Goal: Task Accomplishment & Management: Manage account settings

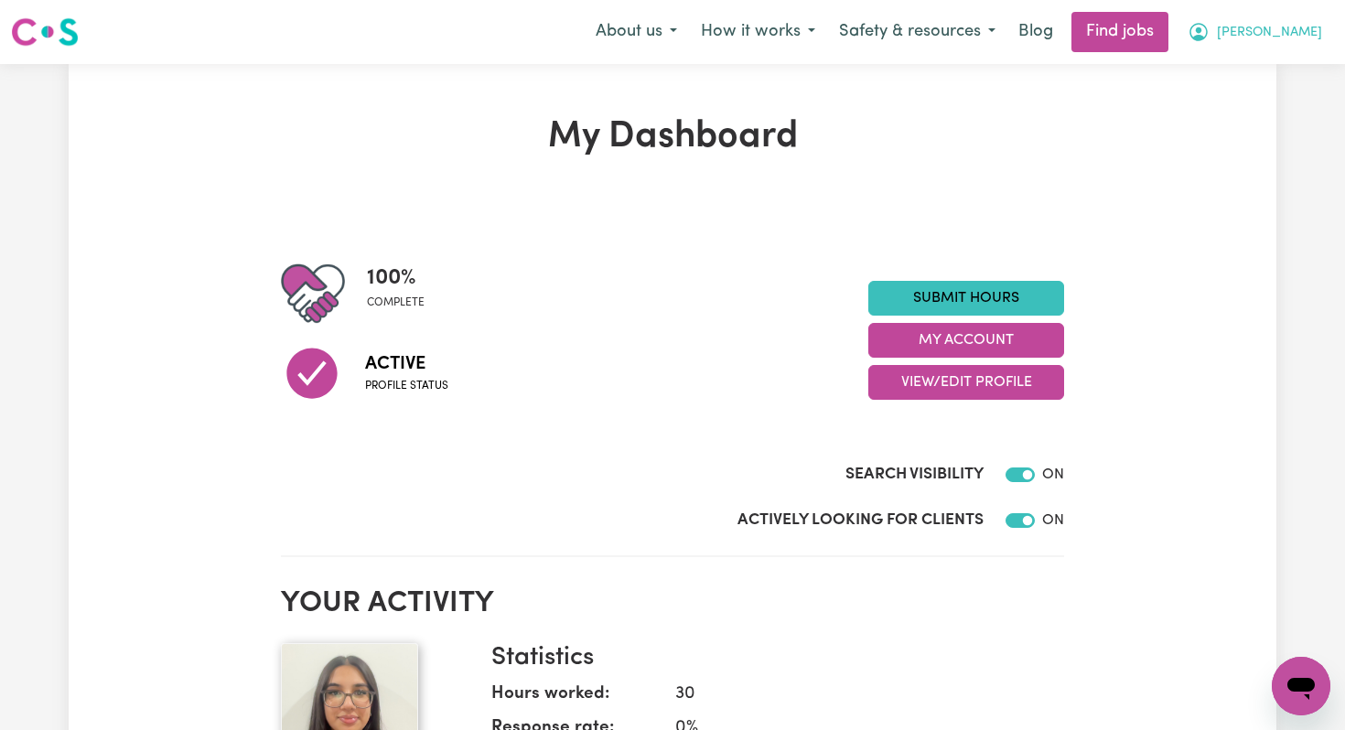
click at [1282, 38] on span "[PERSON_NAME]" at bounding box center [1269, 33] width 105 height 20
click at [1272, 95] on link "My Dashboard" at bounding box center [1260, 105] width 145 height 35
click at [1262, 84] on link "My Account" at bounding box center [1260, 71] width 145 height 35
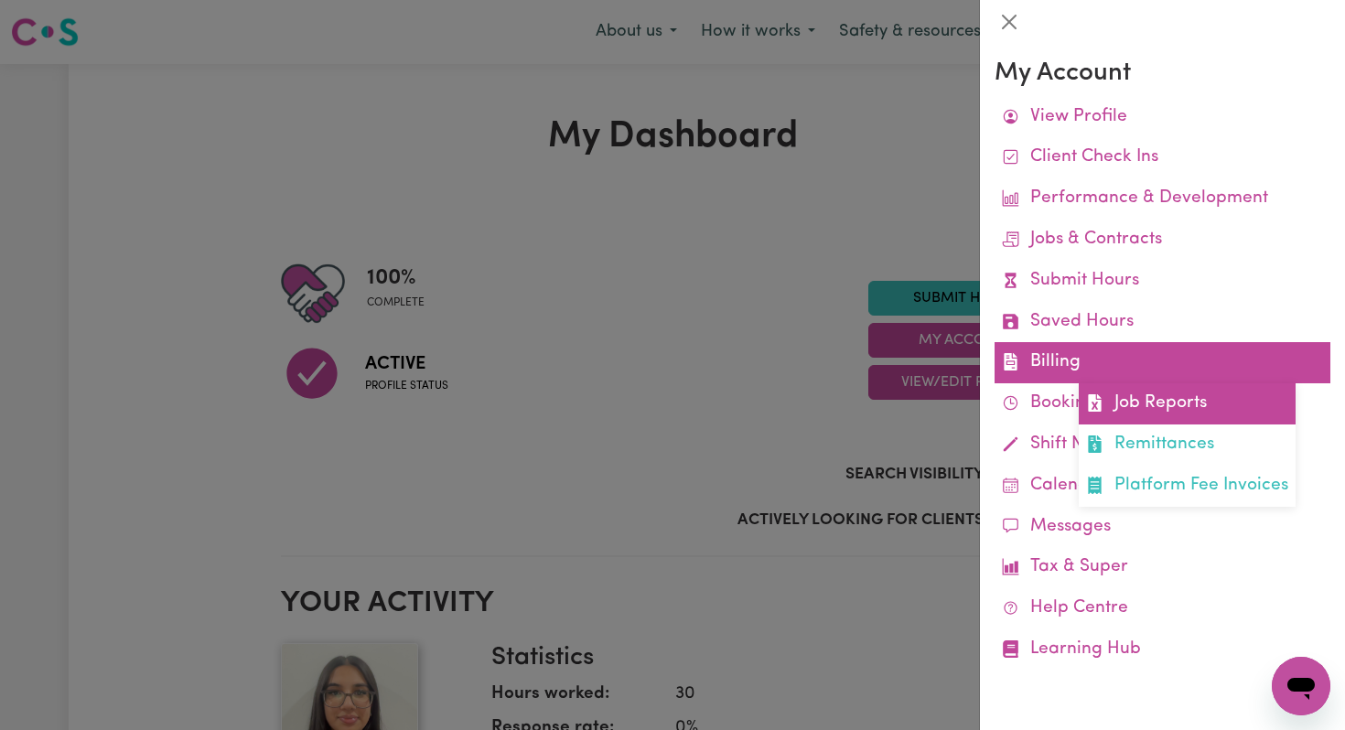
click at [1141, 413] on link "Job Reports" at bounding box center [1187, 403] width 217 height 41
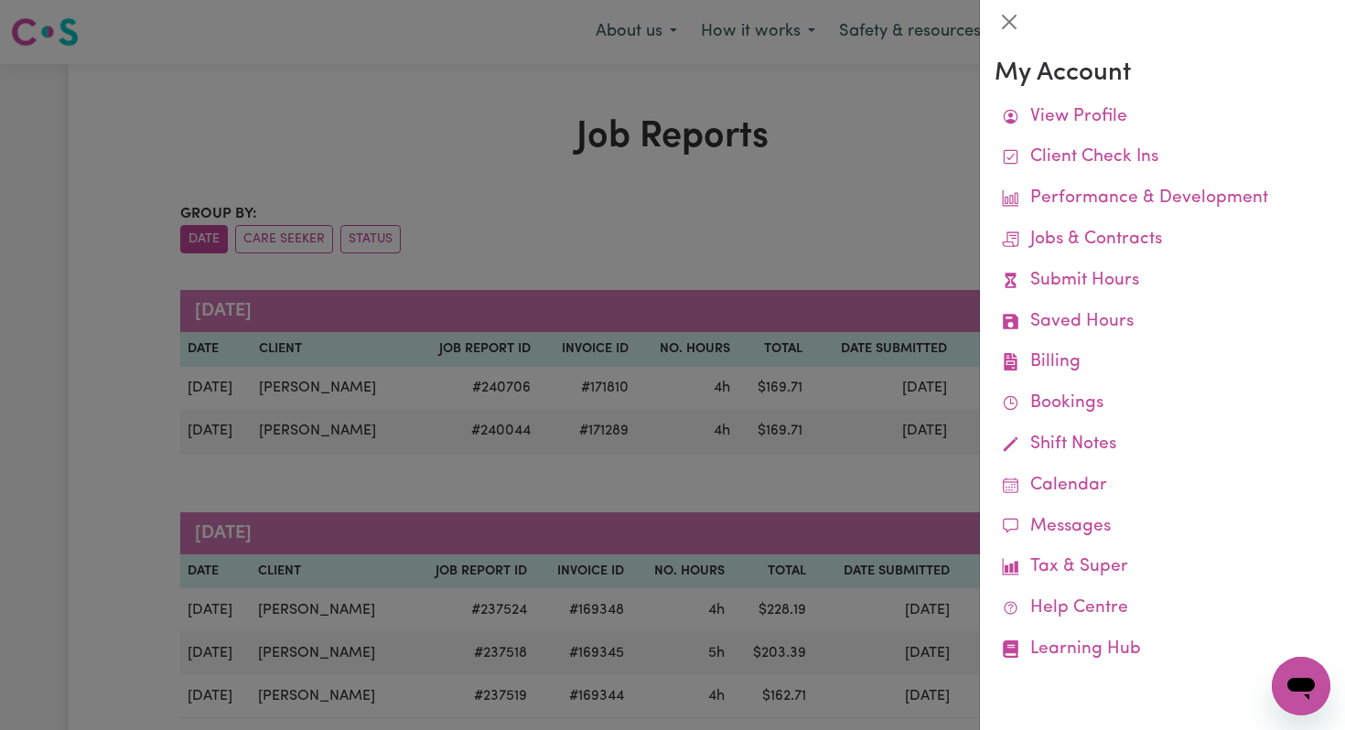
click at [786, 174] on div at bounding box center [672, 365] width 1345 height 730
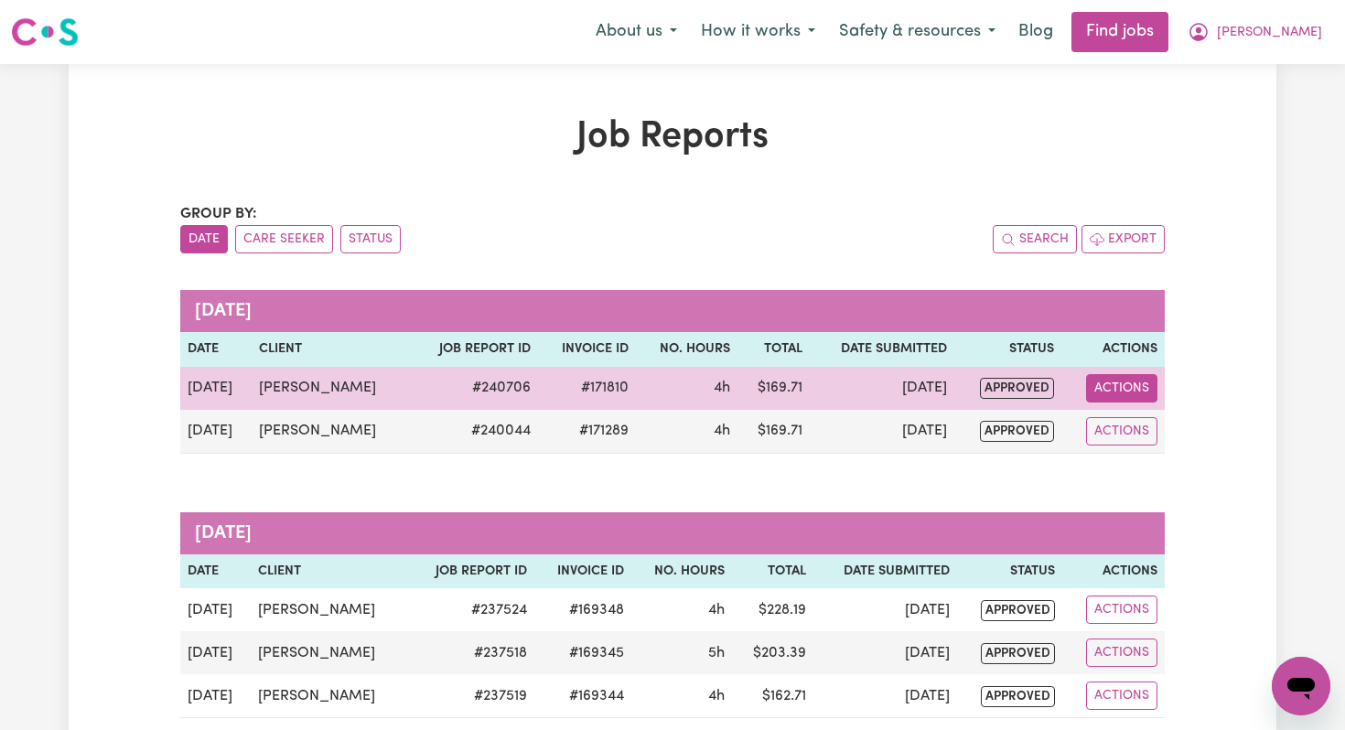
click at [1127, 393] on button "Actions" at bounding box center [1121, 388] width 71 height 28
click at [1130, 428] on link "View Job Report" at bounding box center [1170, 431] width 156 height 37
select select "pm"
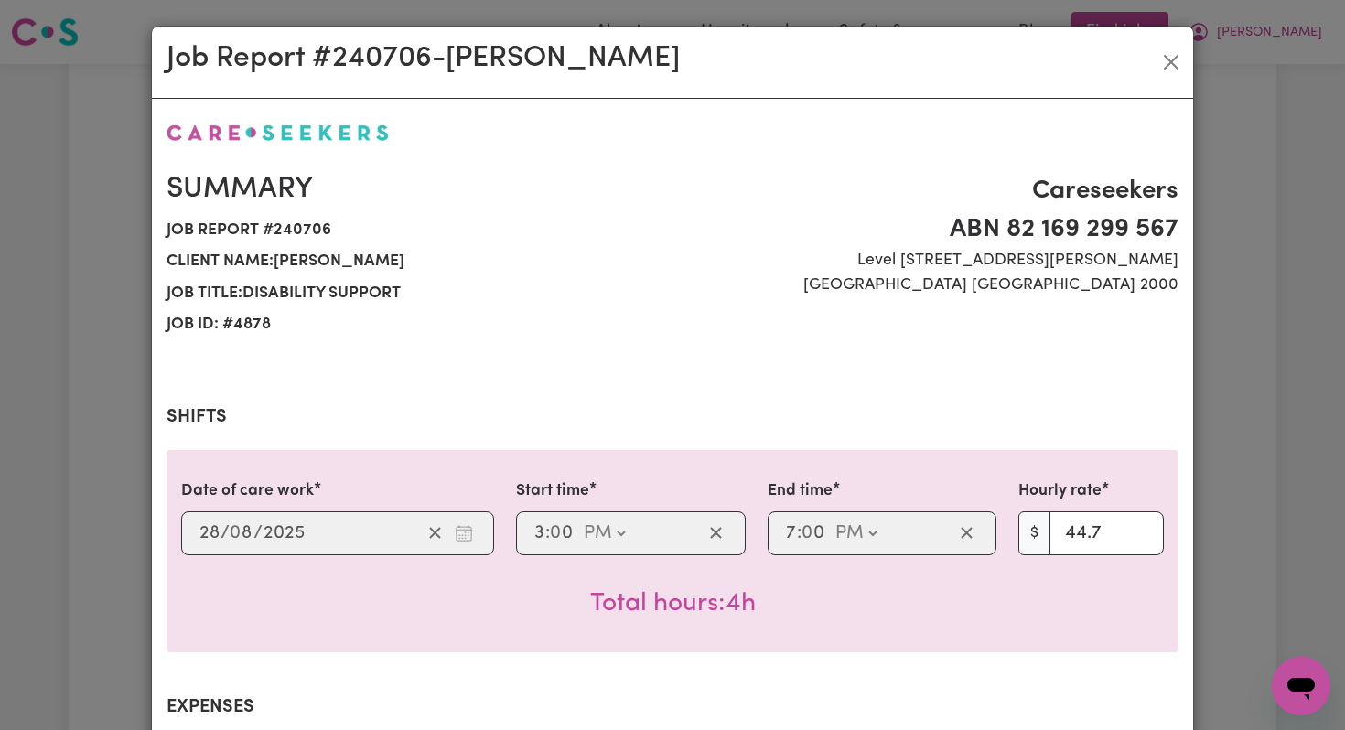
select select "44.7-Weekday"
click at [1173, 59] on button "Close" at bounding box center [1170, 62] width 29 height 29
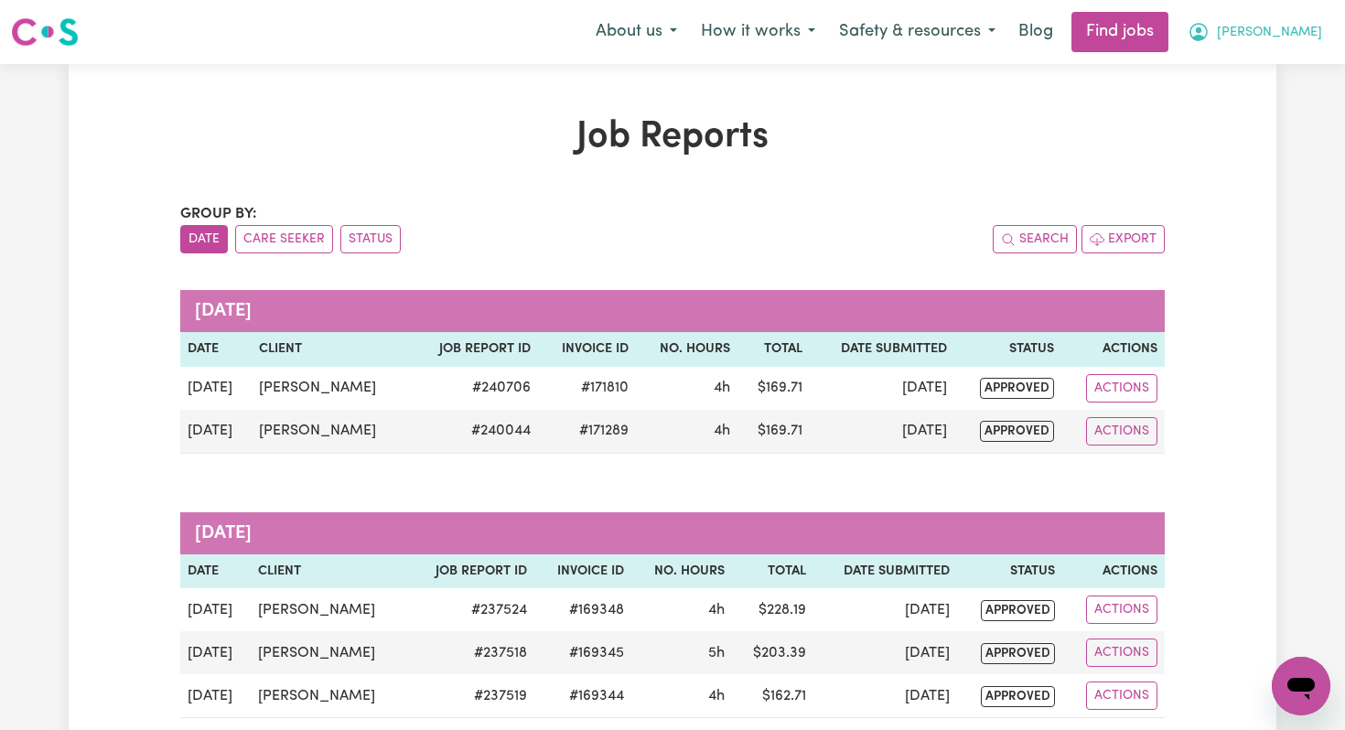
click at [1306, 36] on span "[PERSON_NAME]" at bounding box center [1269, 33] width 105 height 20
click at [1257, 72] on link "My Account" at bounding box center [1260, 71] width 145 height 35
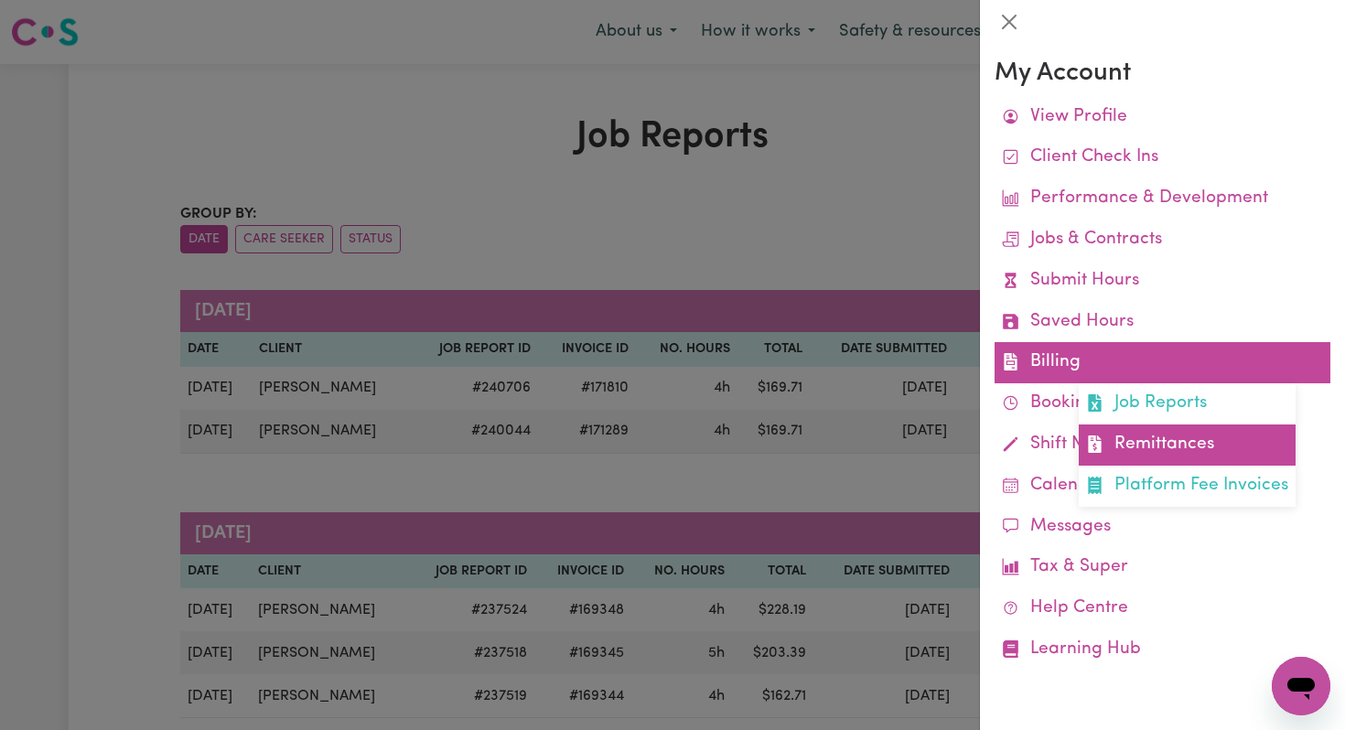
click at [1169, 439] on link "Remittances" at bounding box center [1187, 445] width 217 height 41
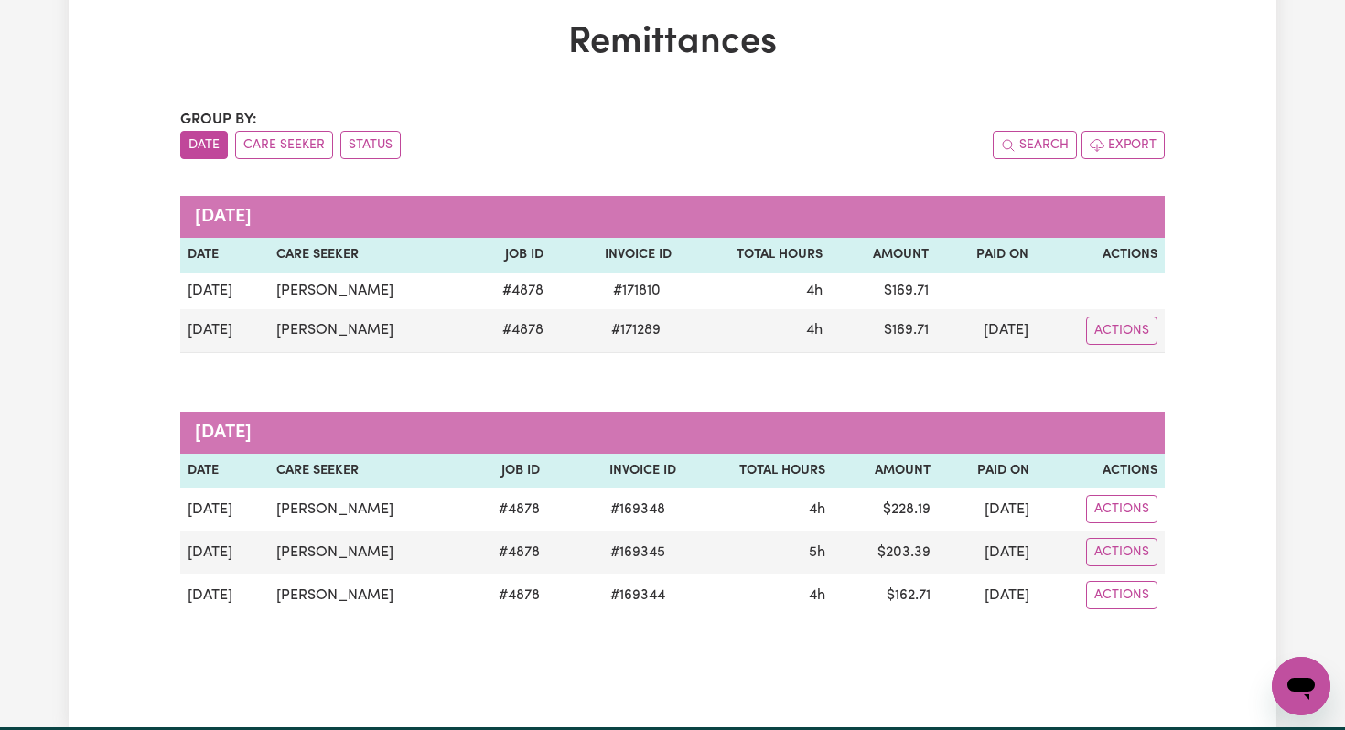
scroll to position [96, 0]
